Goal: Find specific page/section: Find specific page/section

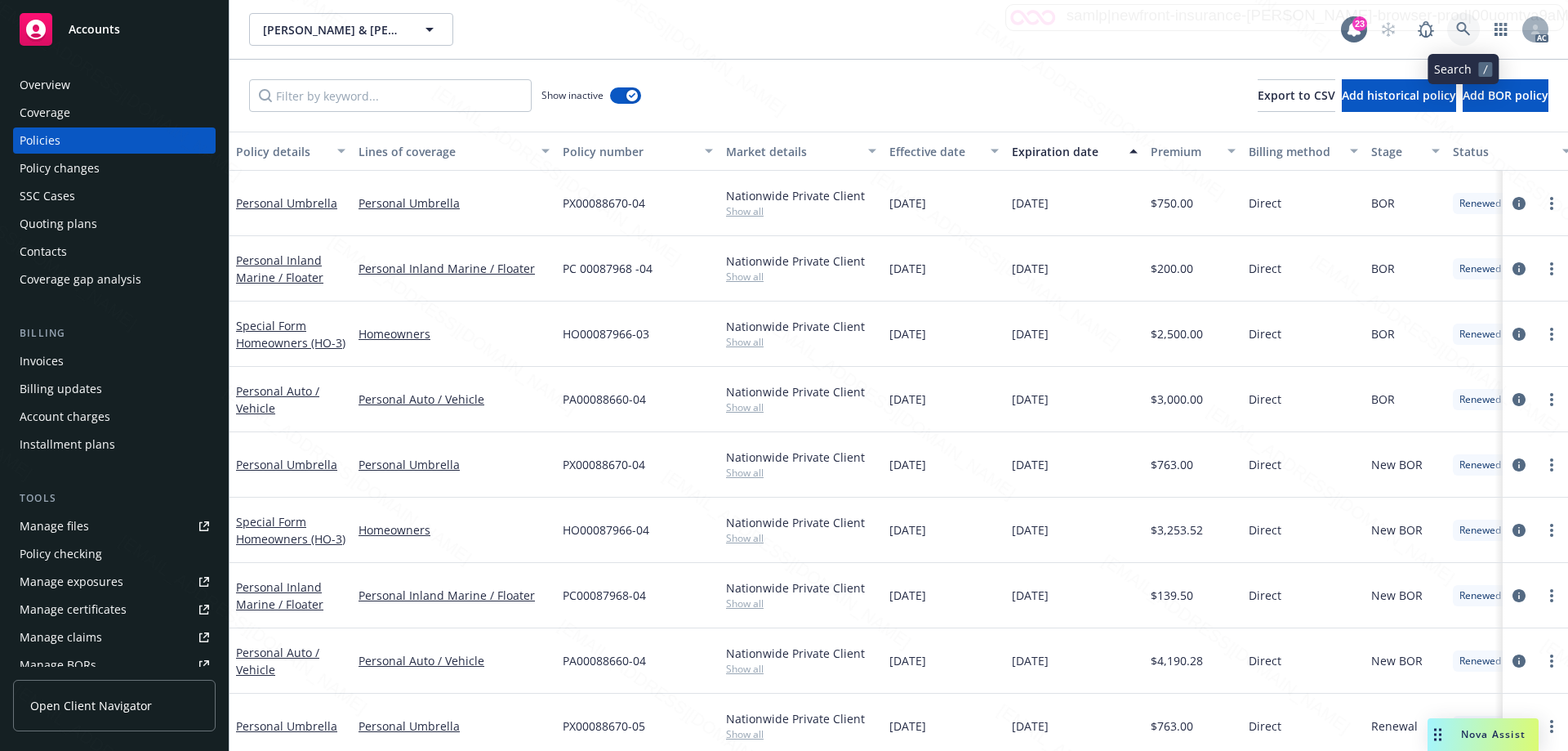
click at [1457, 30] on icon at bounding box center [1464, 29] width 15 height 15
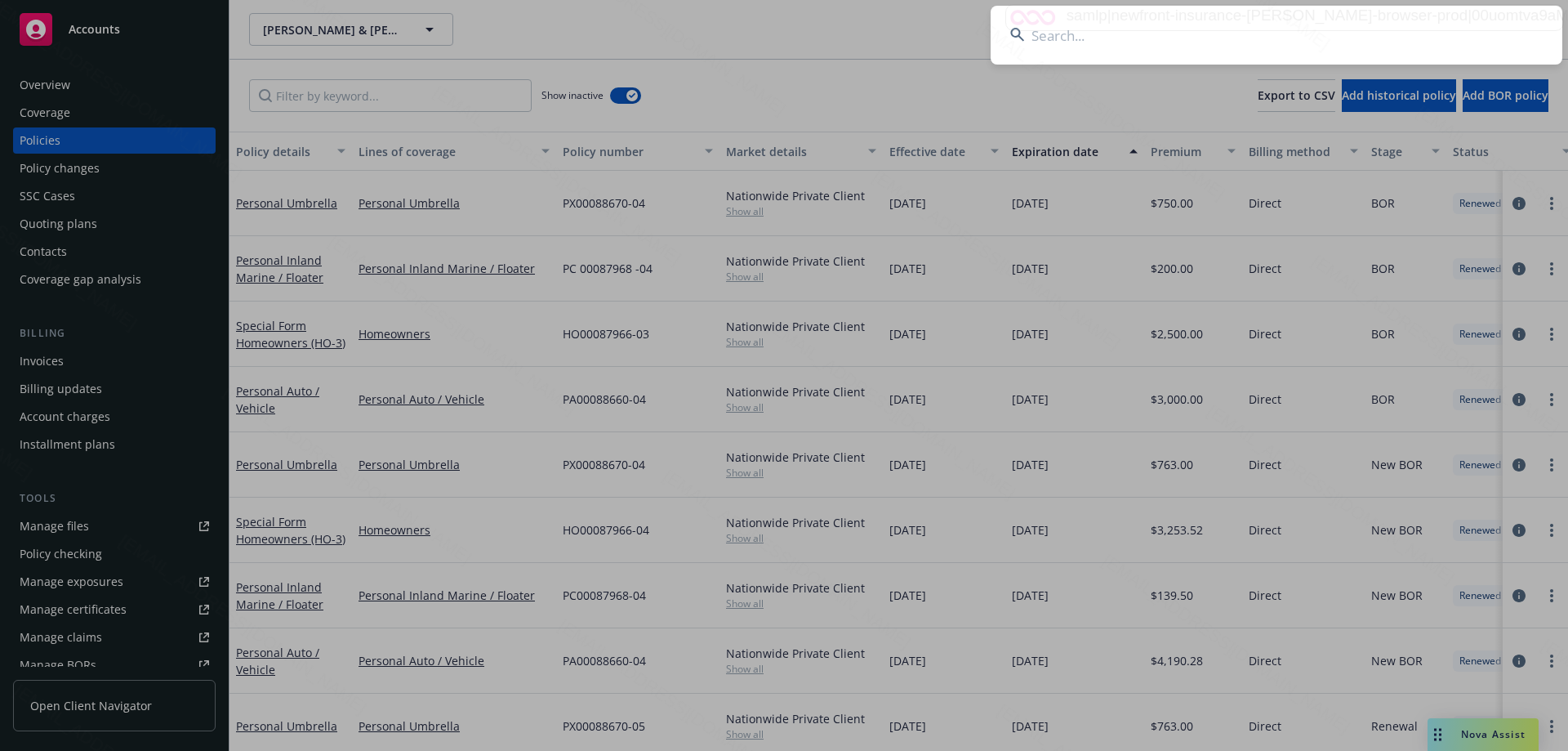
type input "A3554446"
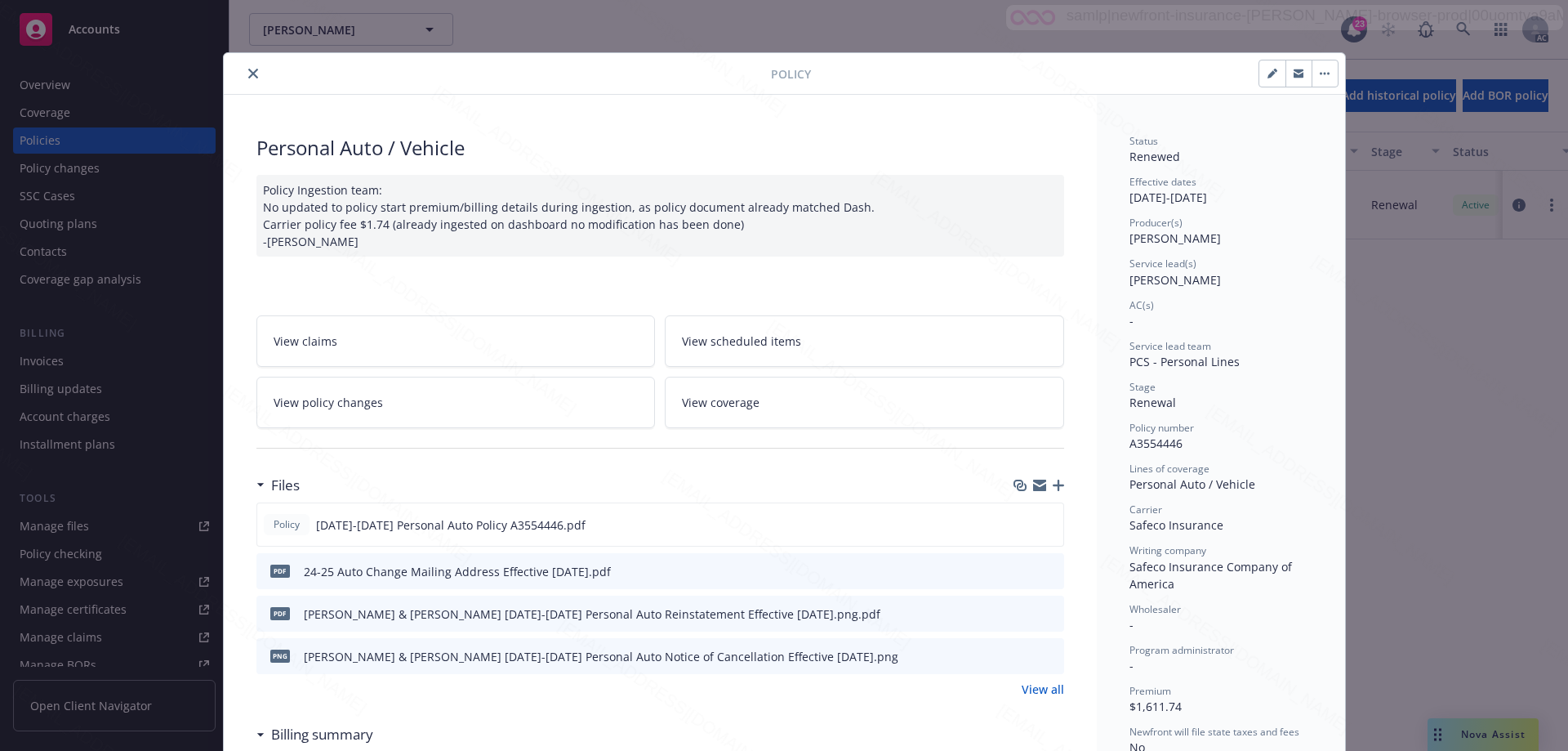
click at [251, 70] on icon "close" at bounding box center [253, 73] width 10 height 10
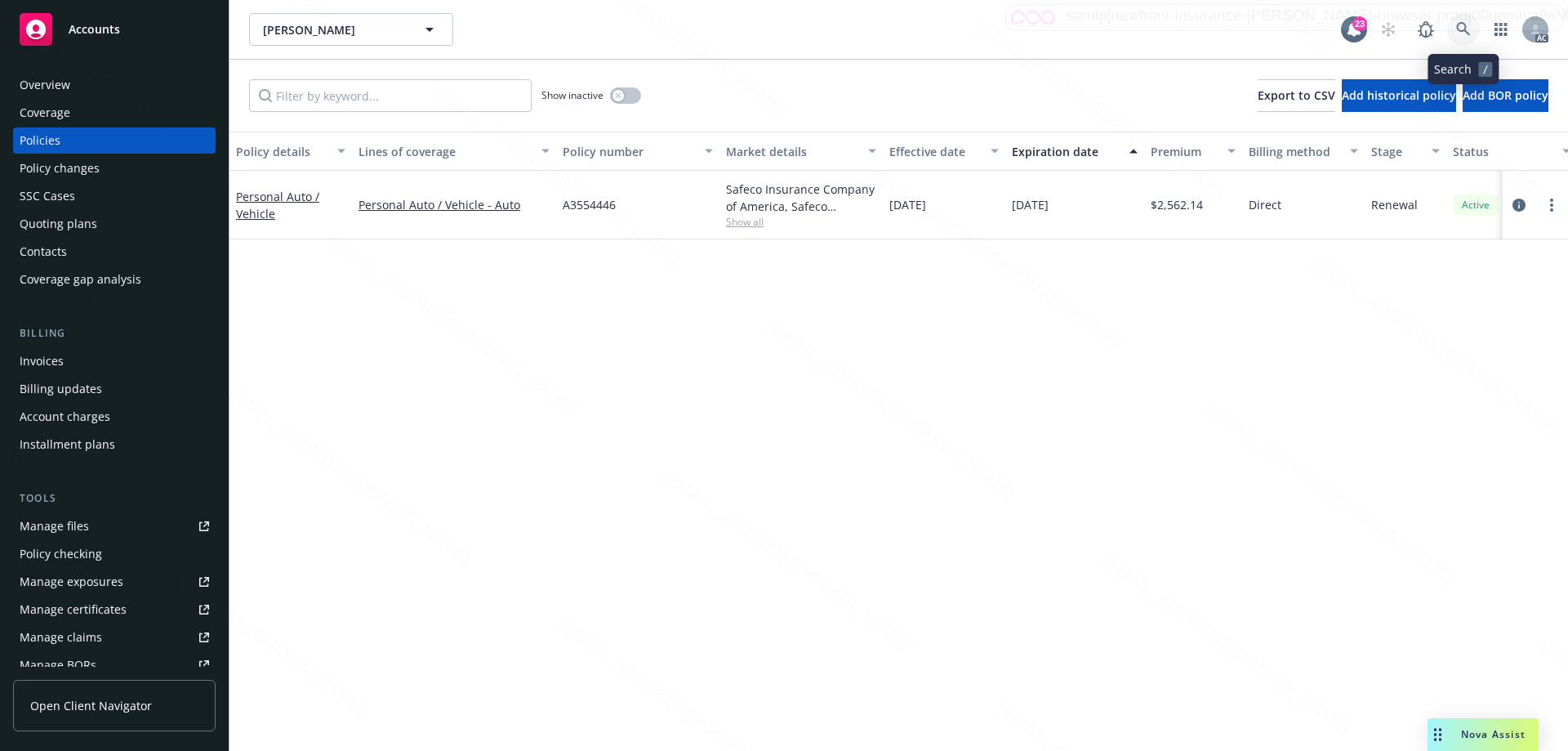
click at [1459, 27] on icon at bounding box center [1464, 29] width 15 height 15
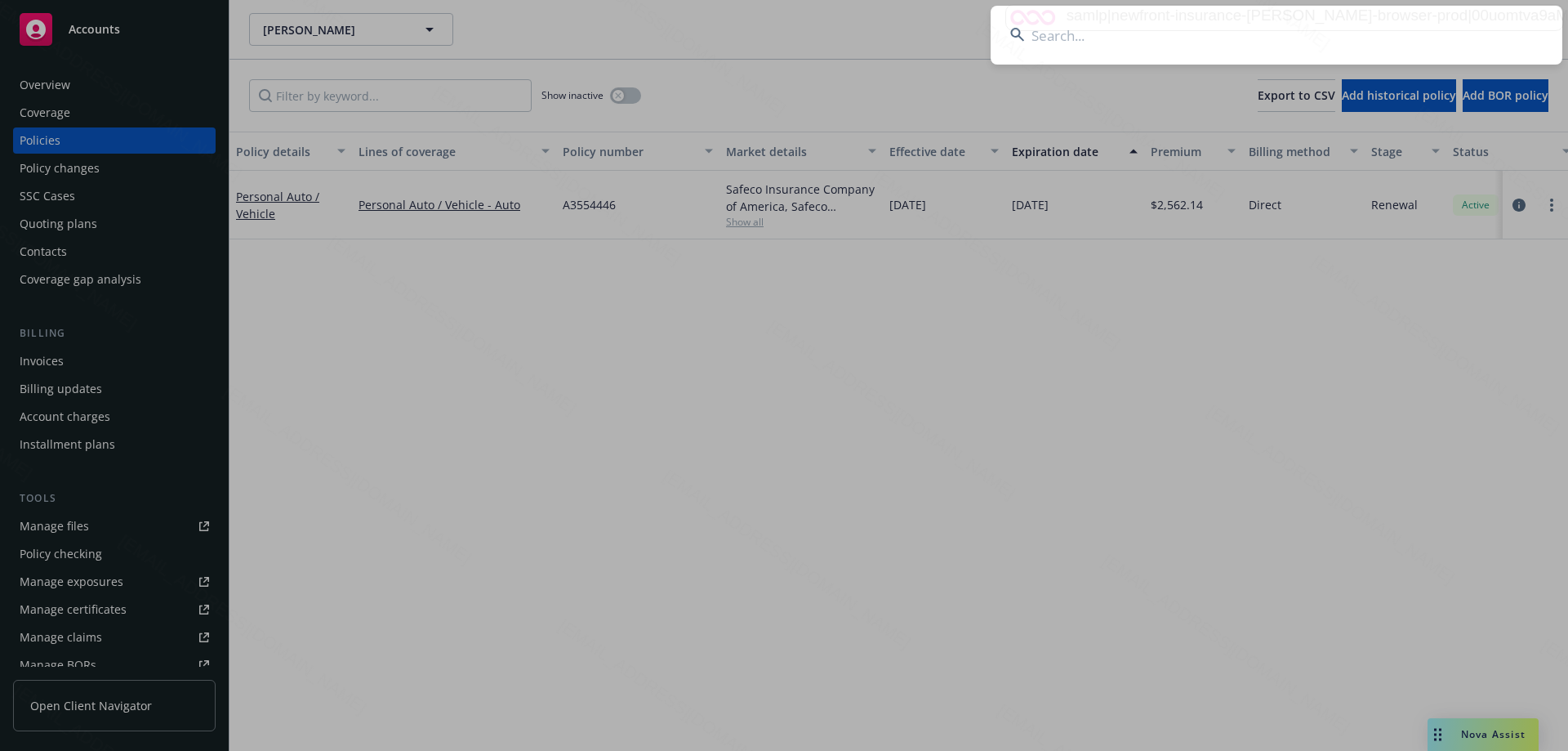
type input "13513557-11"
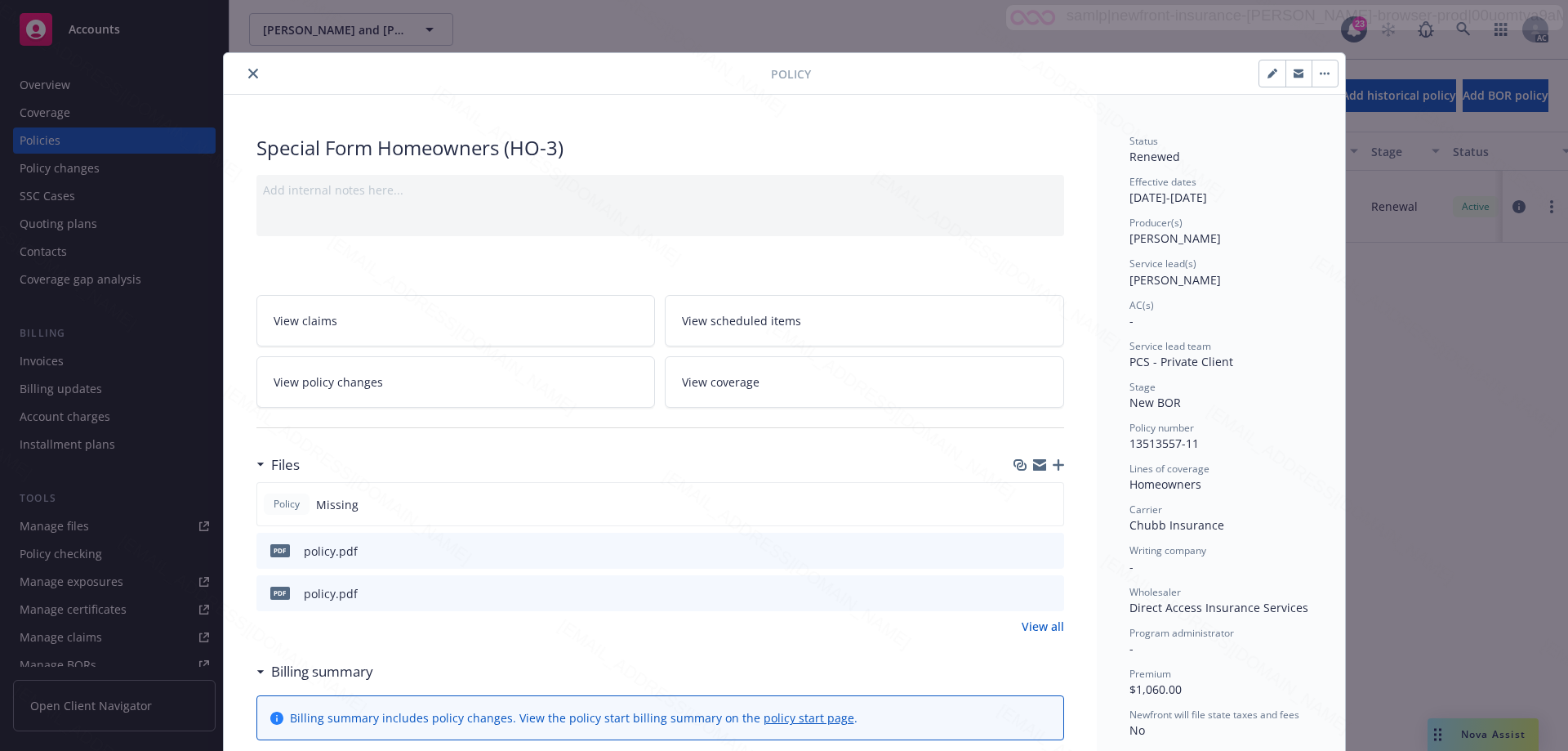
click at [249, 74] on icon "close" at bounding box center [253, 73] width 10 height 10
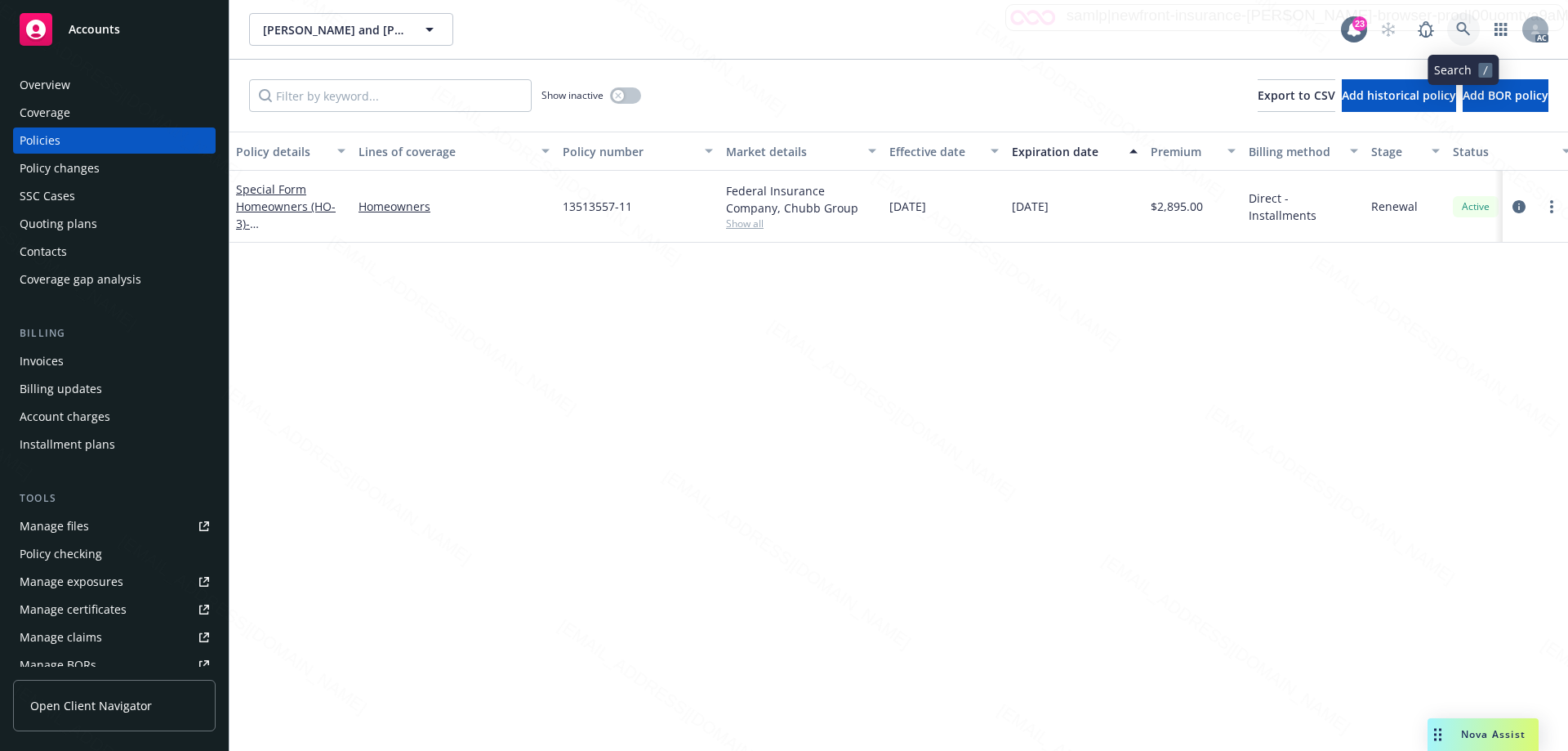
click at [1465, 27] on icon at bounding box center [1464, 29] width 15 height 15
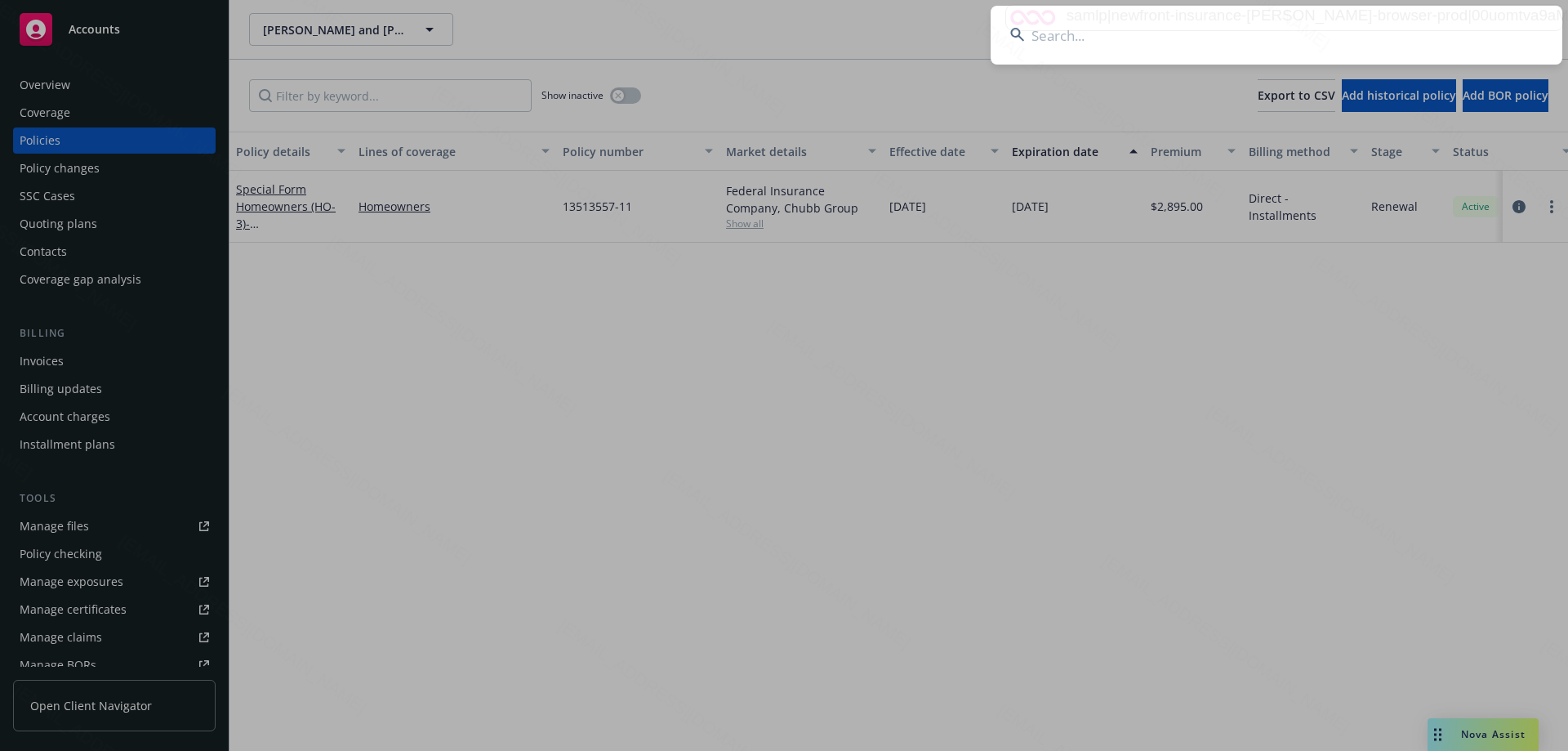
type input "ND0010313"
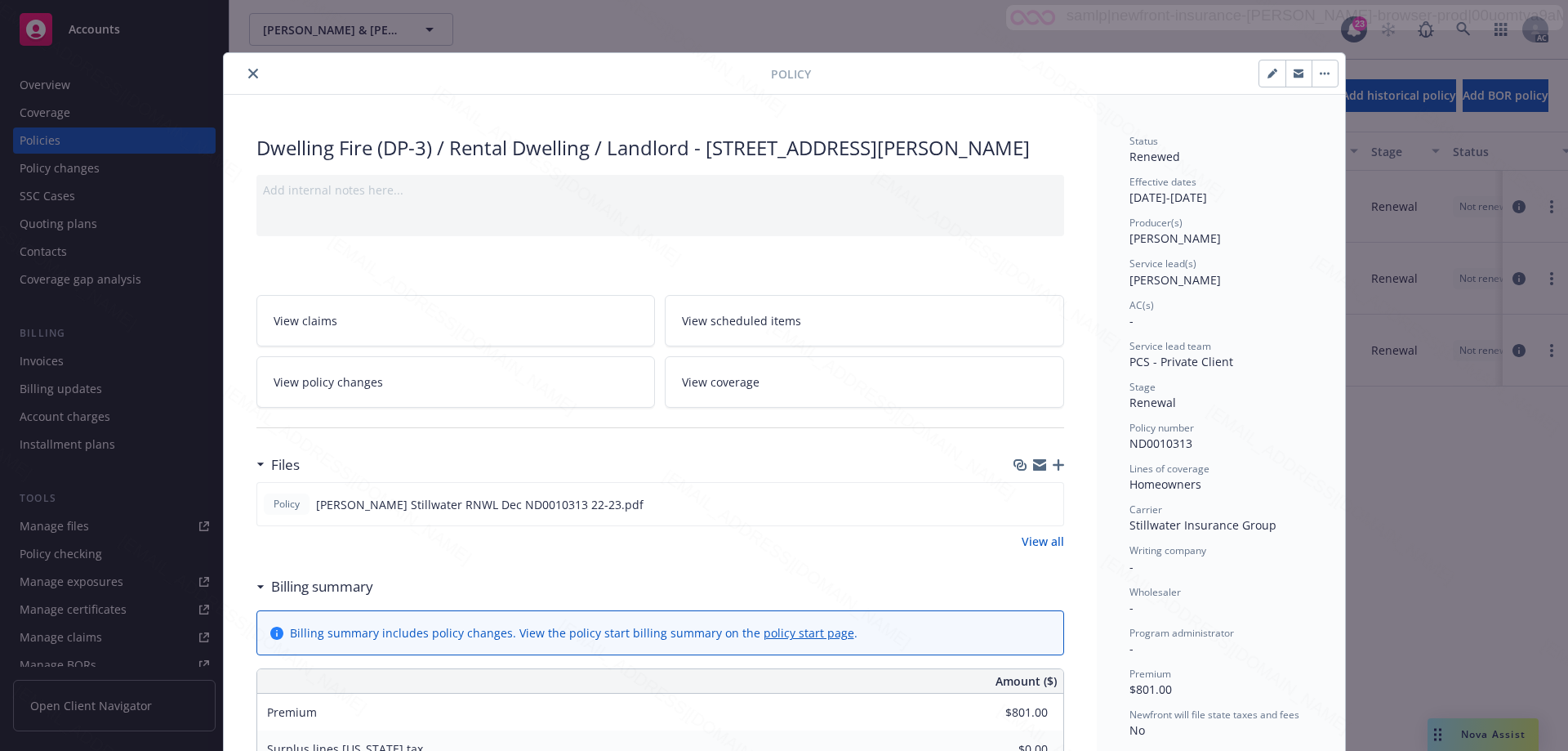
click at [243, 72] on button "close" at bounding box center [252, 73] width 19 height 19
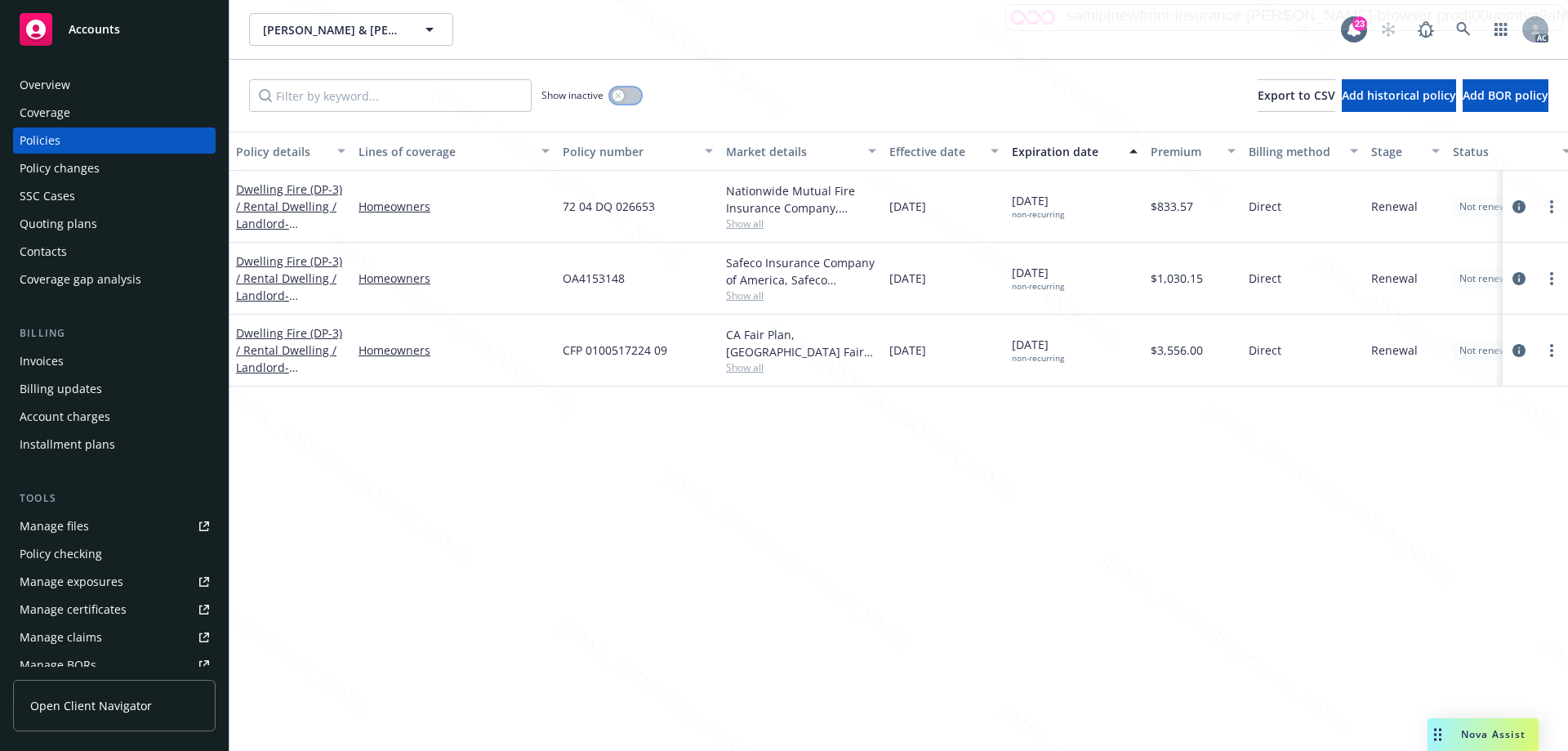
click at [615, 96] on icon "button" at bounding box center [618, 95] width 6 height 6
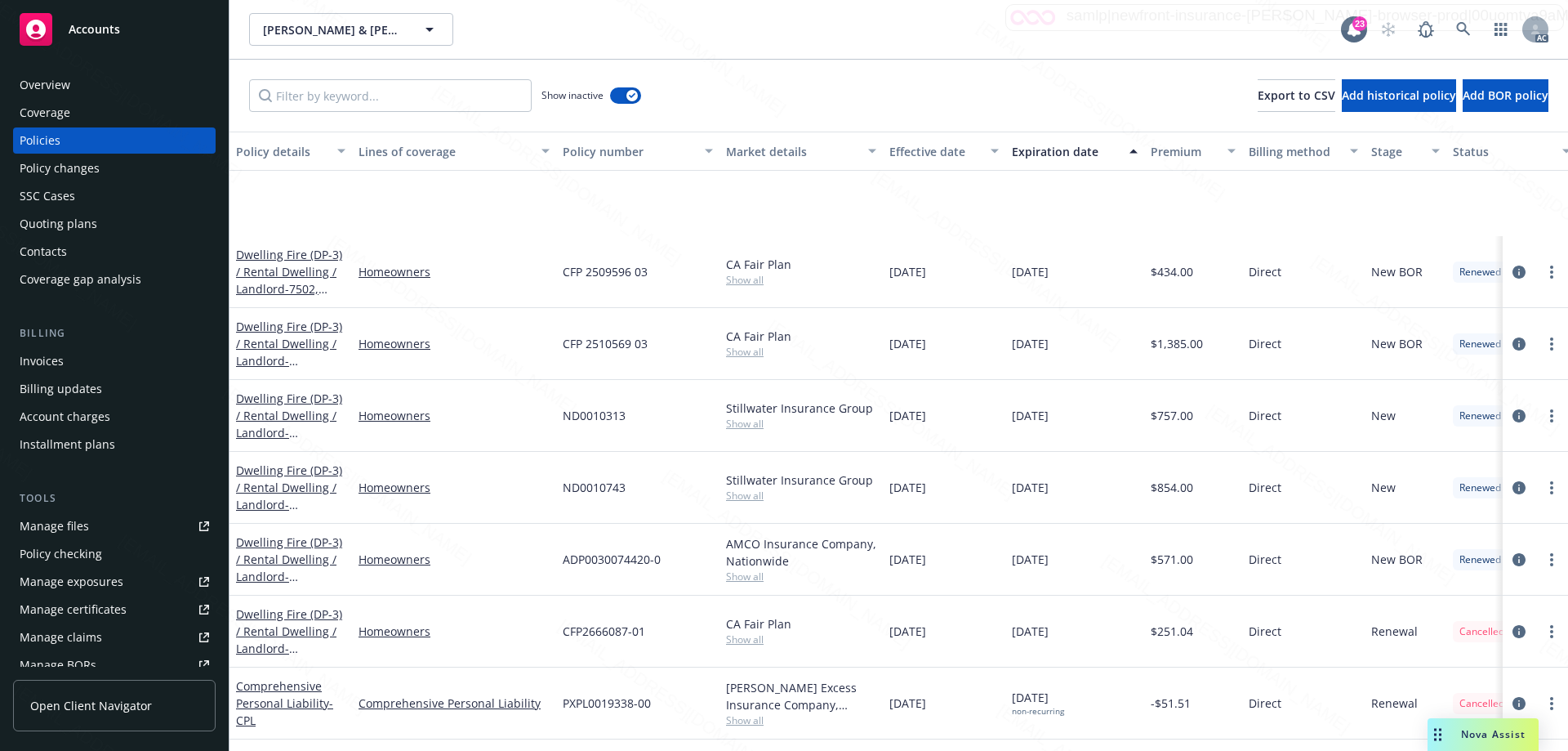
scroll to position [817, 0]
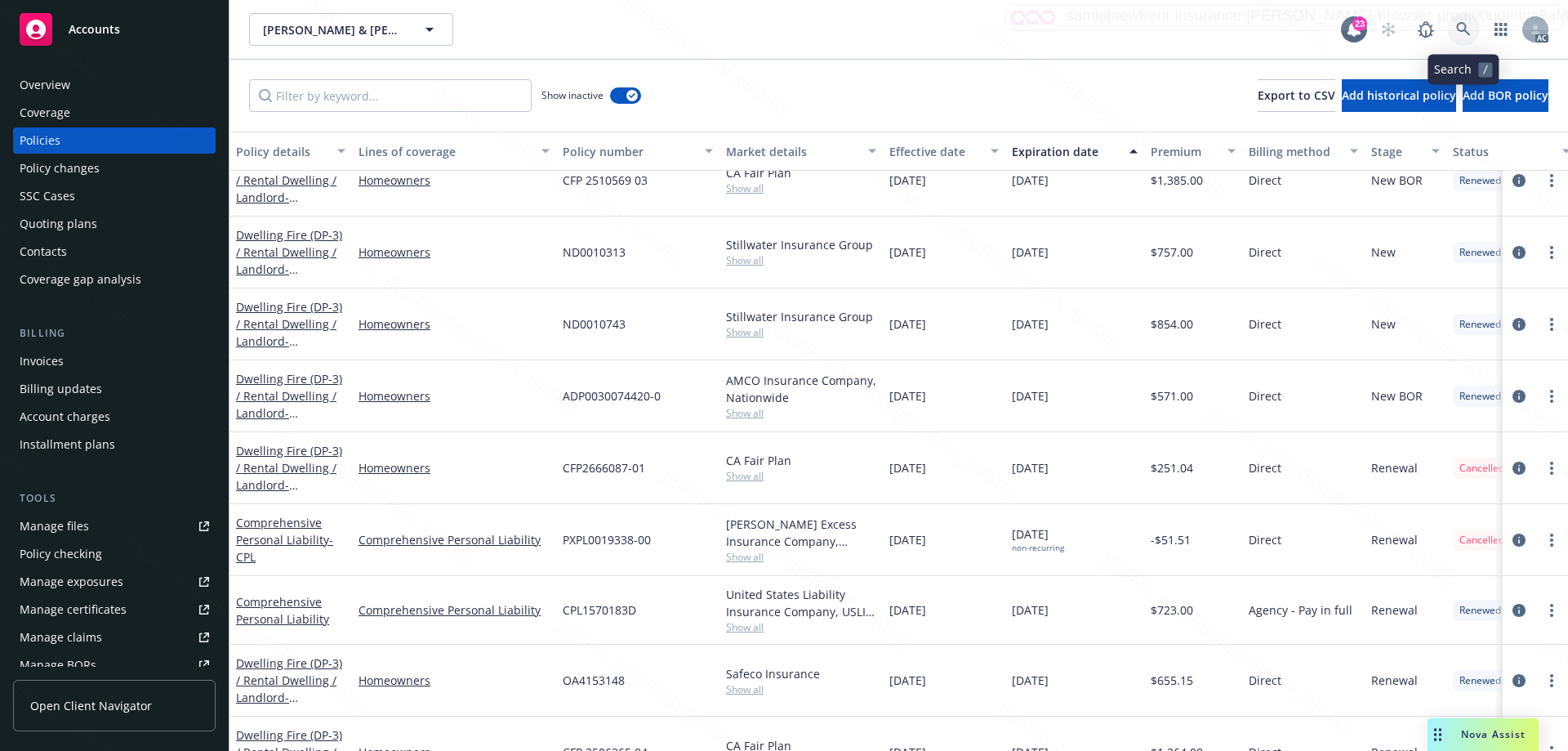
click at [1460, 28] on icon at bounding box center [1464, 29] width 15 height 15
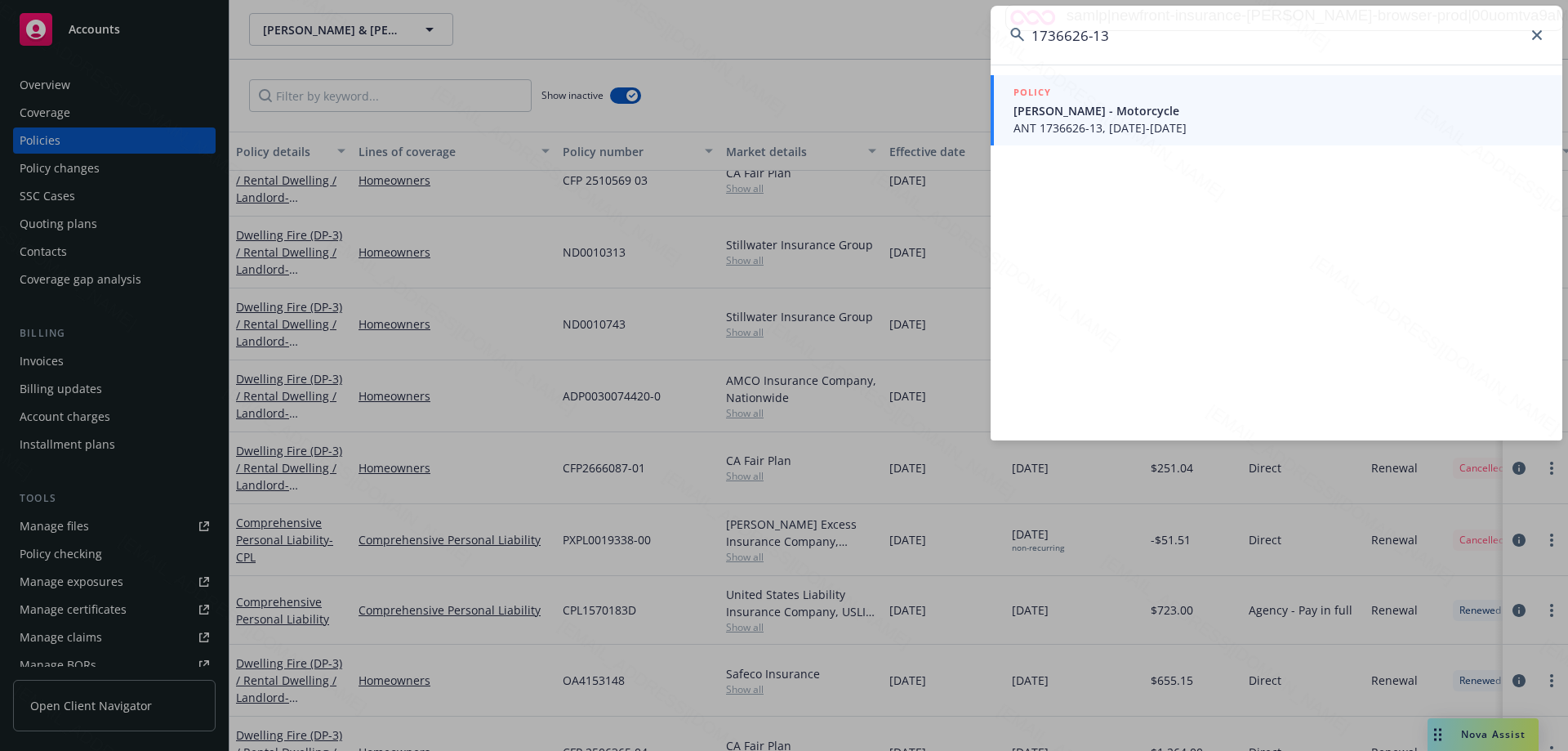
type input "1736626-13"
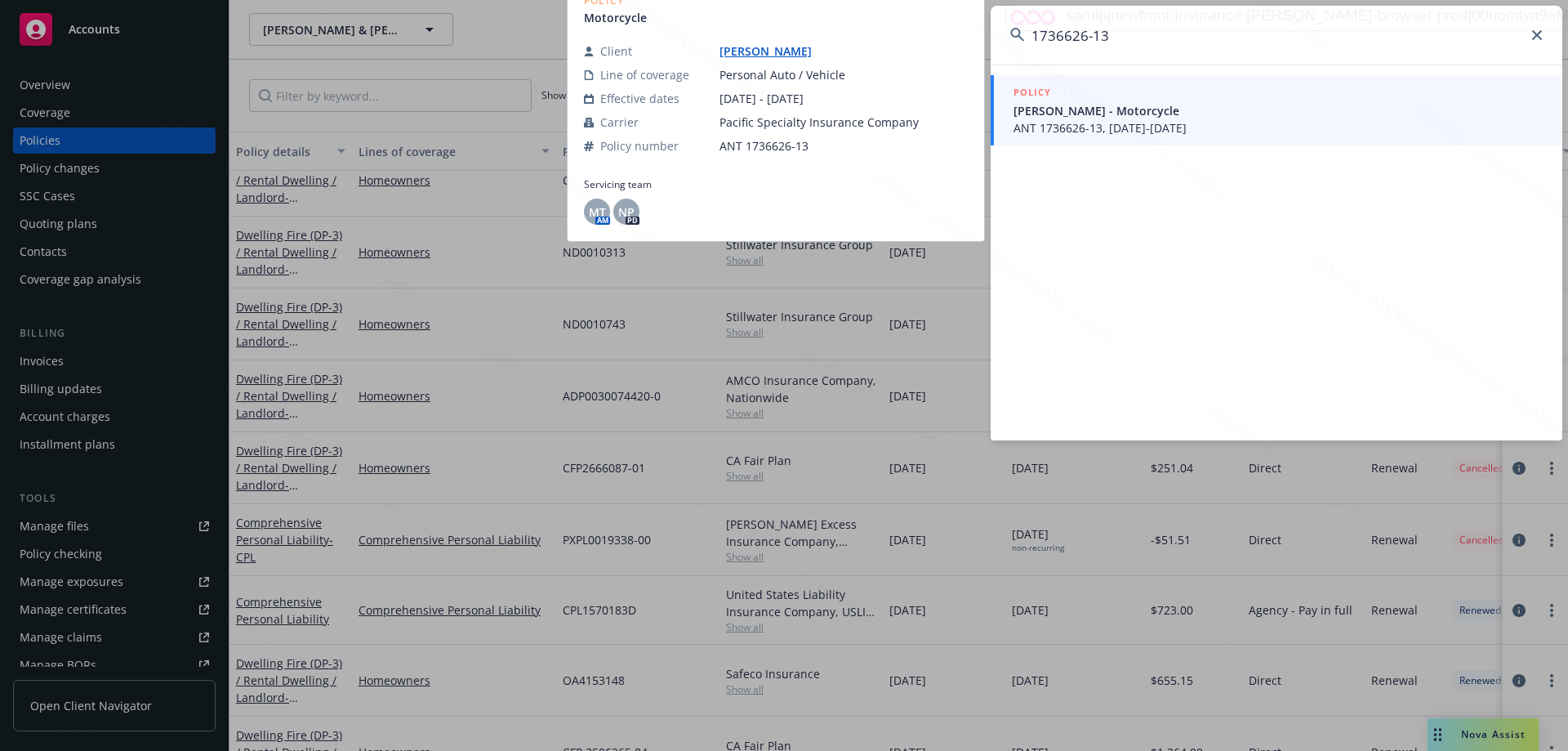
click at [1176, 123] on span "ANT 1736626-13, [DATE]-[DATE]" at bounding box center [1278, 127] width 529 height 17
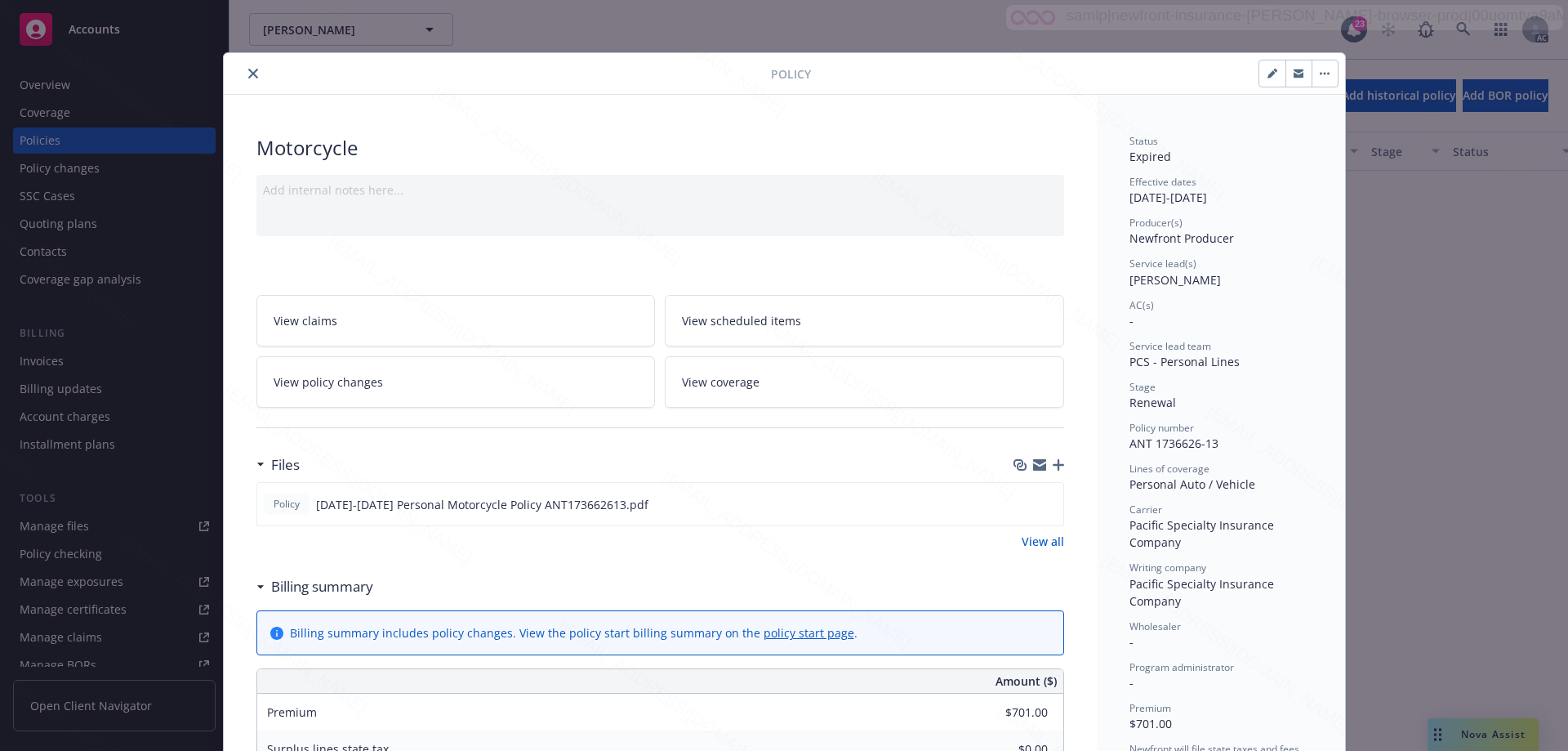
click at [249, 70] on icon "close" at bounding box center [253, 73] width 10 height 10
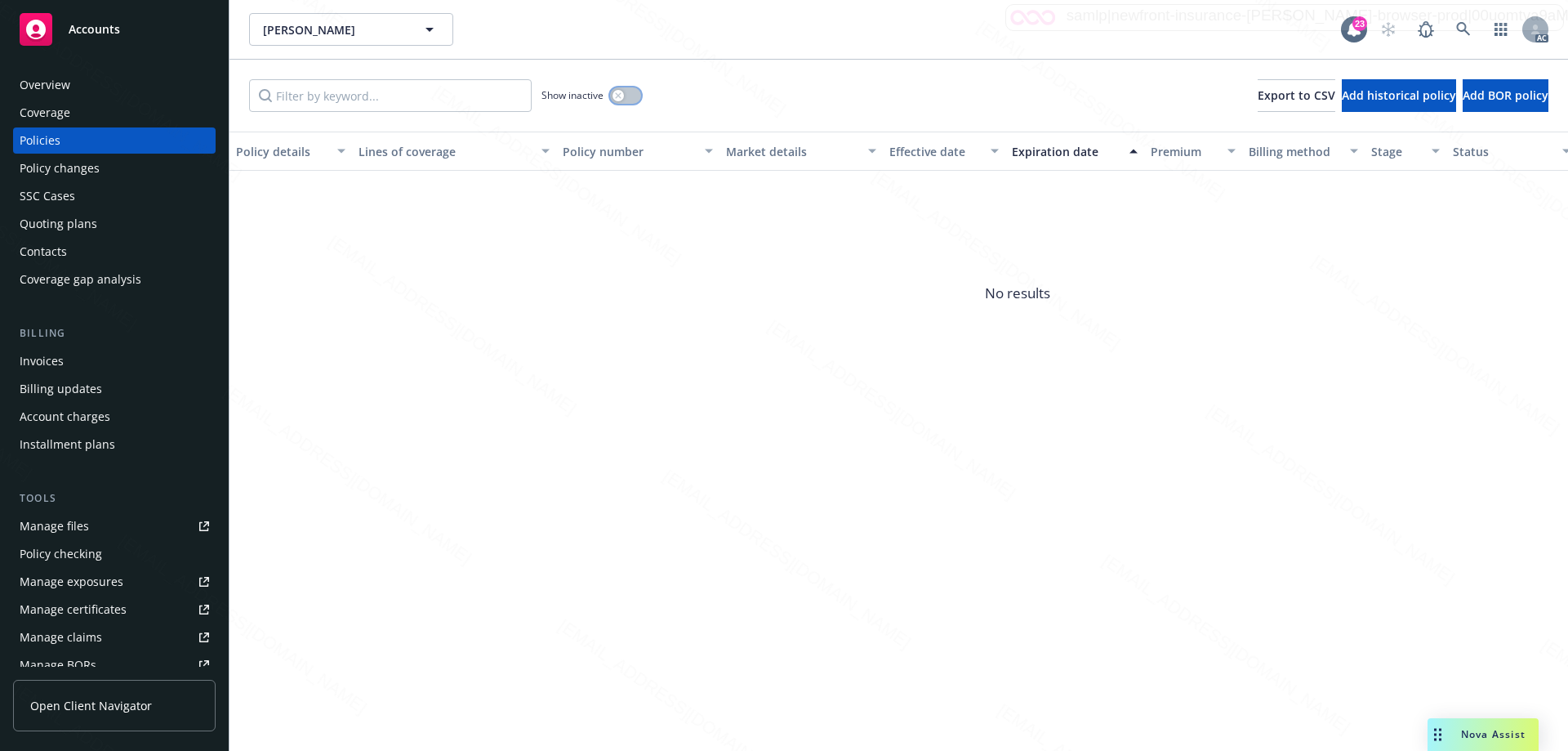
click at [613, 93] on div "button" at bounding box center [618, 95] width 12 height 12
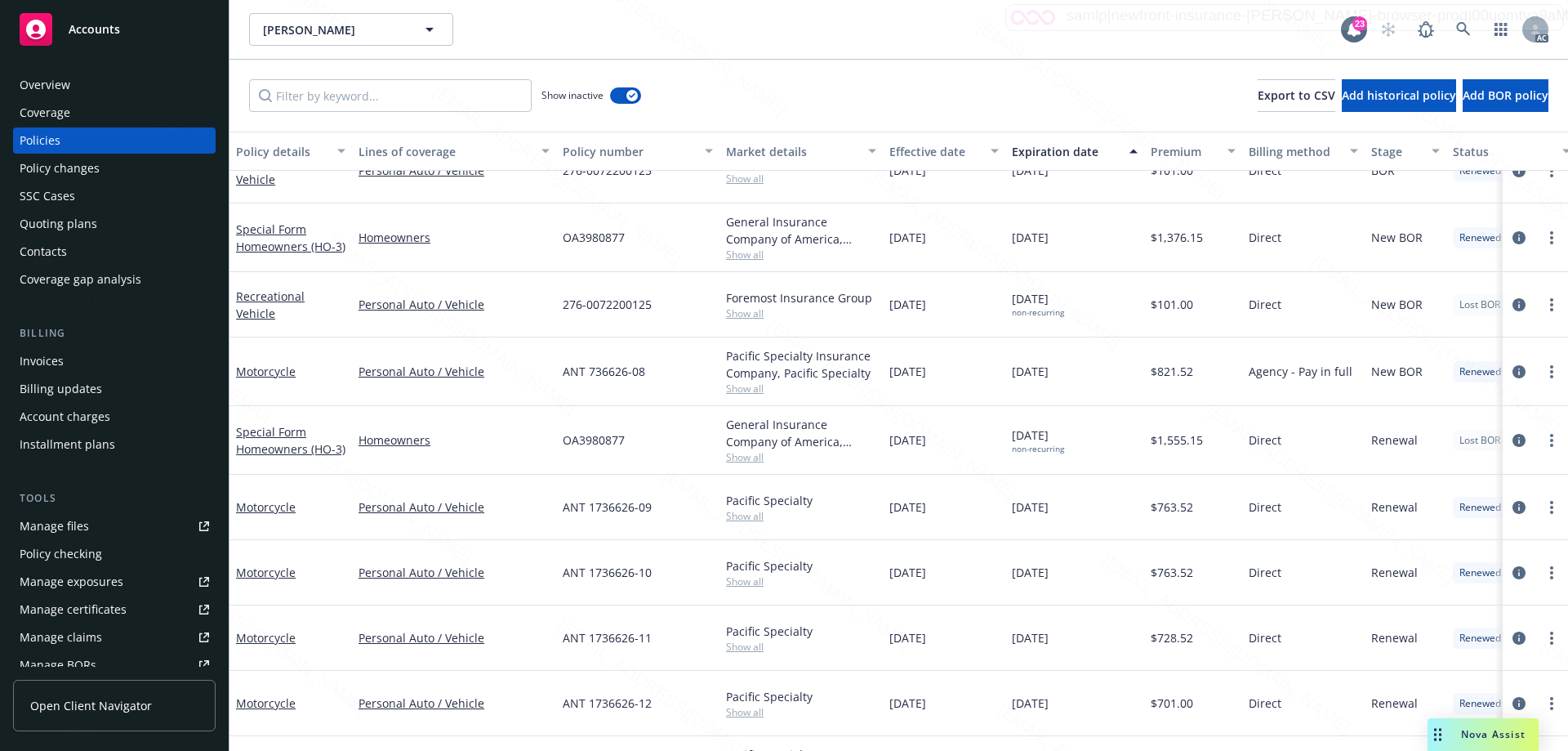
scroll to position [231, 0]
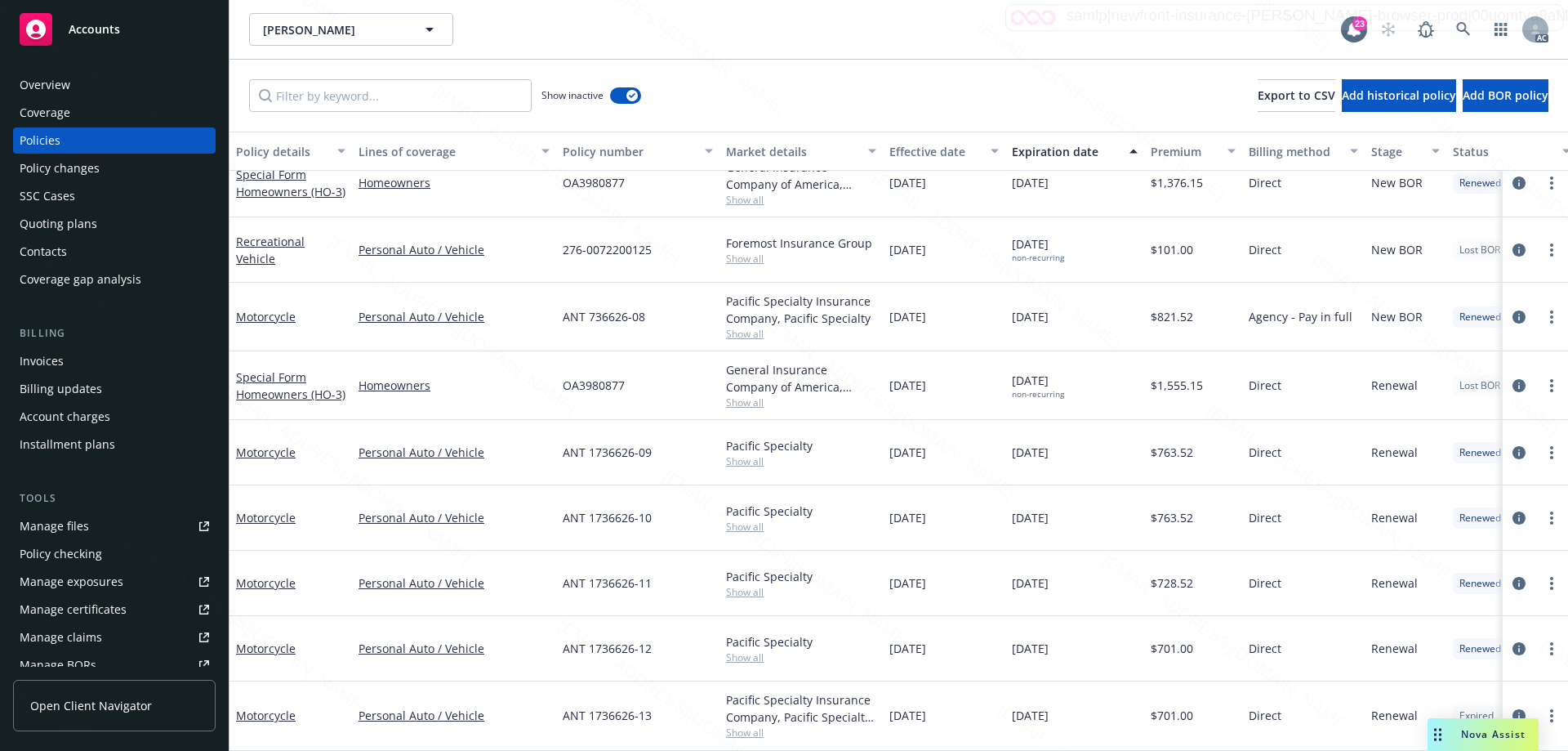
click at [734, 725] on span "Show all" at bounding box center [801, 732] width 150 height 14
click at [1512, 709] on icon "circleInformation" at bounding box center [1519, 715] width 13 height 13
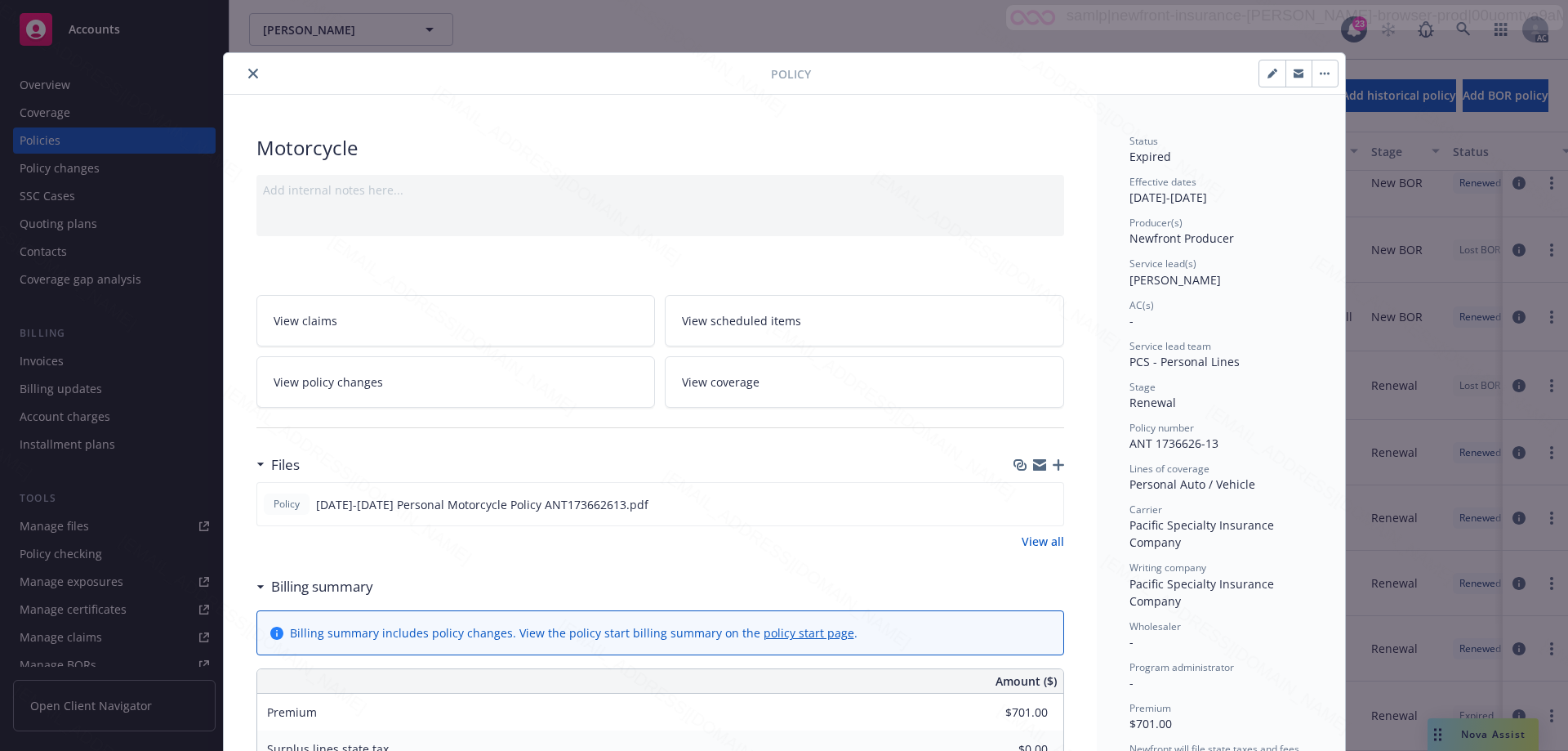
scroll to position [49, 0]
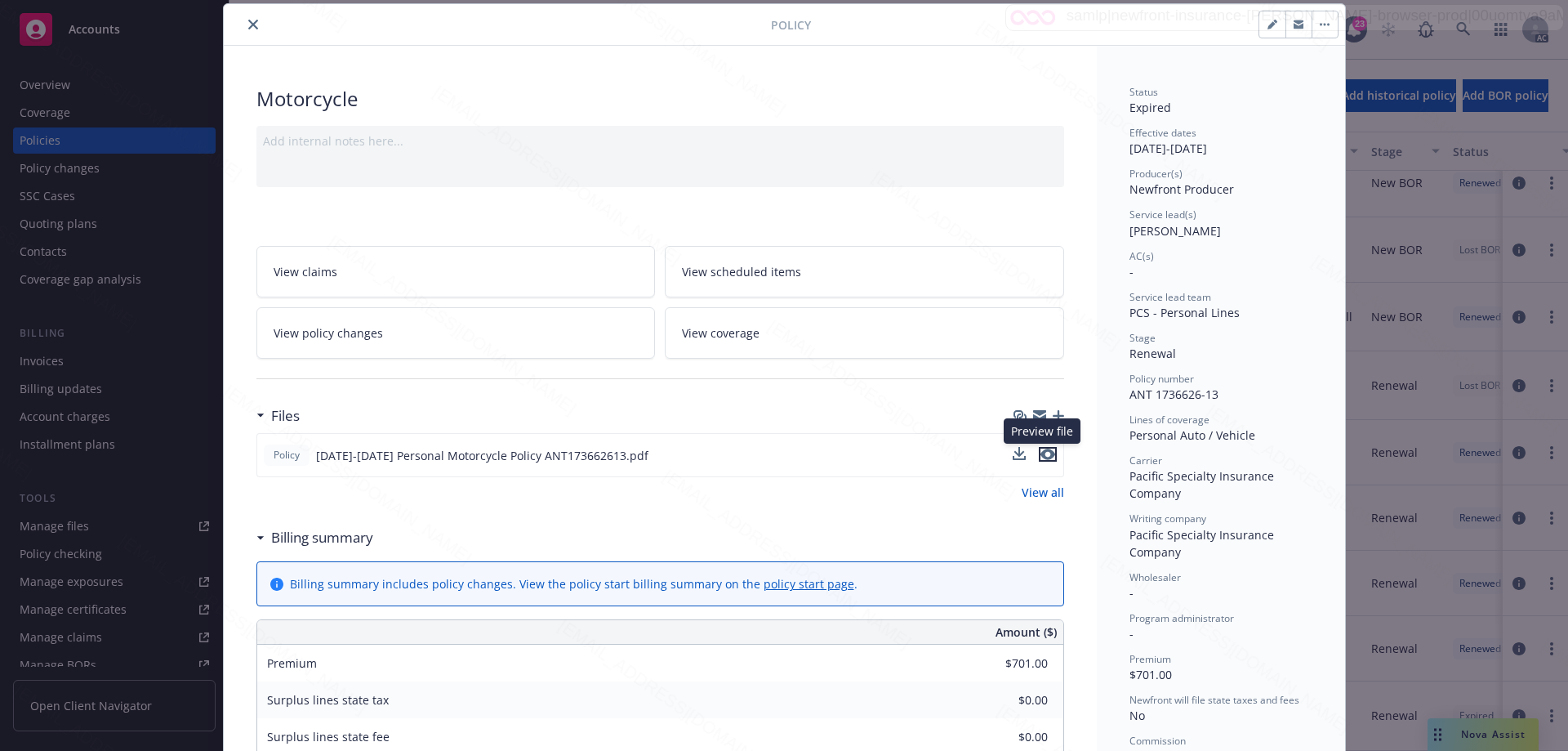
click at [1042, 456] on icon "preview file" at bounding box center [1048, 454] width 15 height 12
